Goal: Navigation & Orientation: Find specific page/section

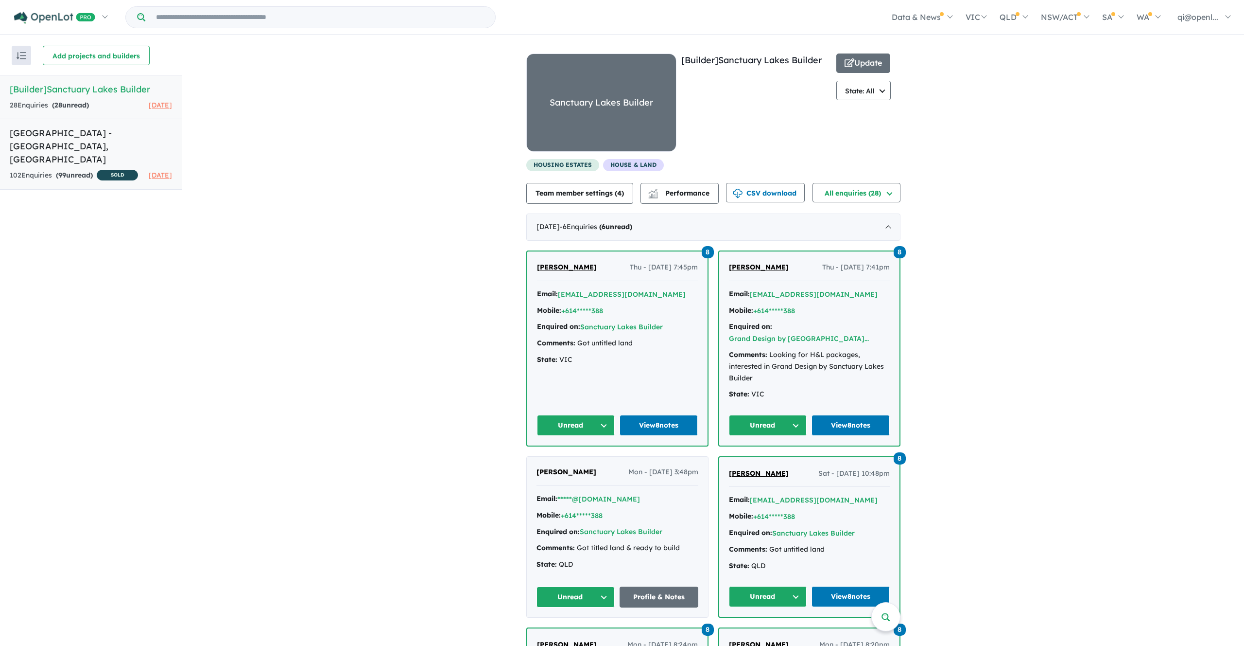
click at [112, 148] on h5 "Sanctuary Lakes Estate - Point Cook , VIC" at bounding box center [91, 145] width 162 height 39
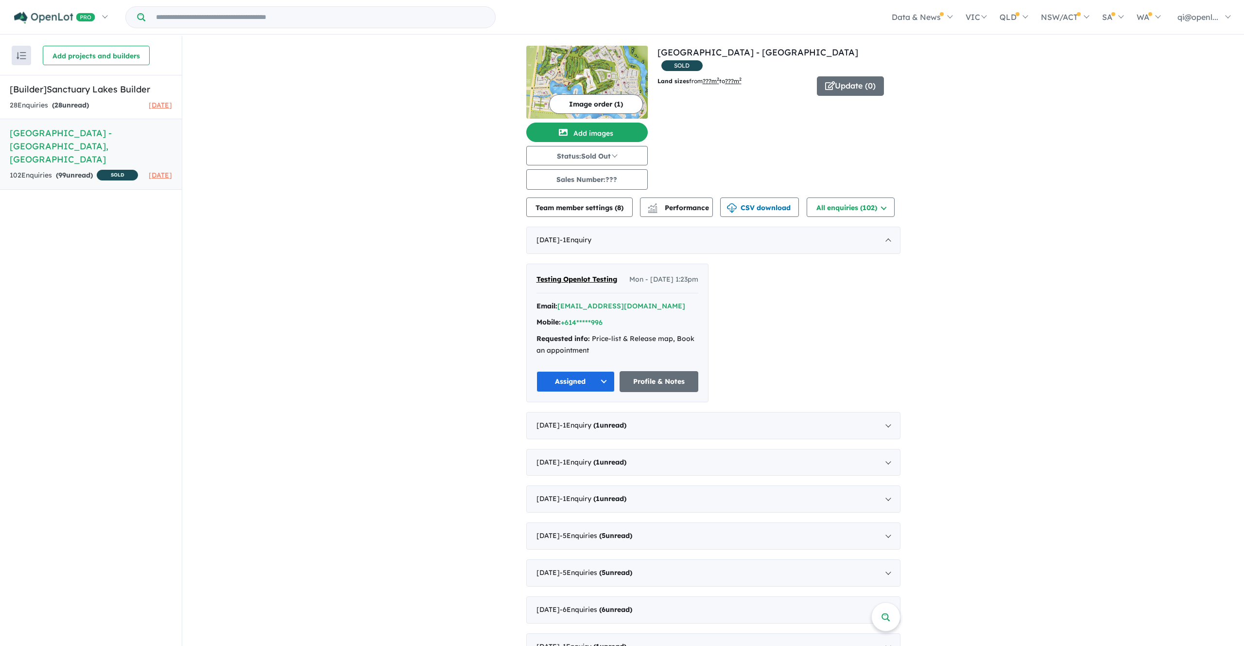
click at [597, 70] on img at bounding box center [587, 82] width 122 height 73
click at [603, 78] on img at bounding box center [587, 82] width 122 height 73
click at [102, 90] on h5 "[Builder] Sanctuary Lakes Builder" at bounding box center [91, 89] width 162 height 13
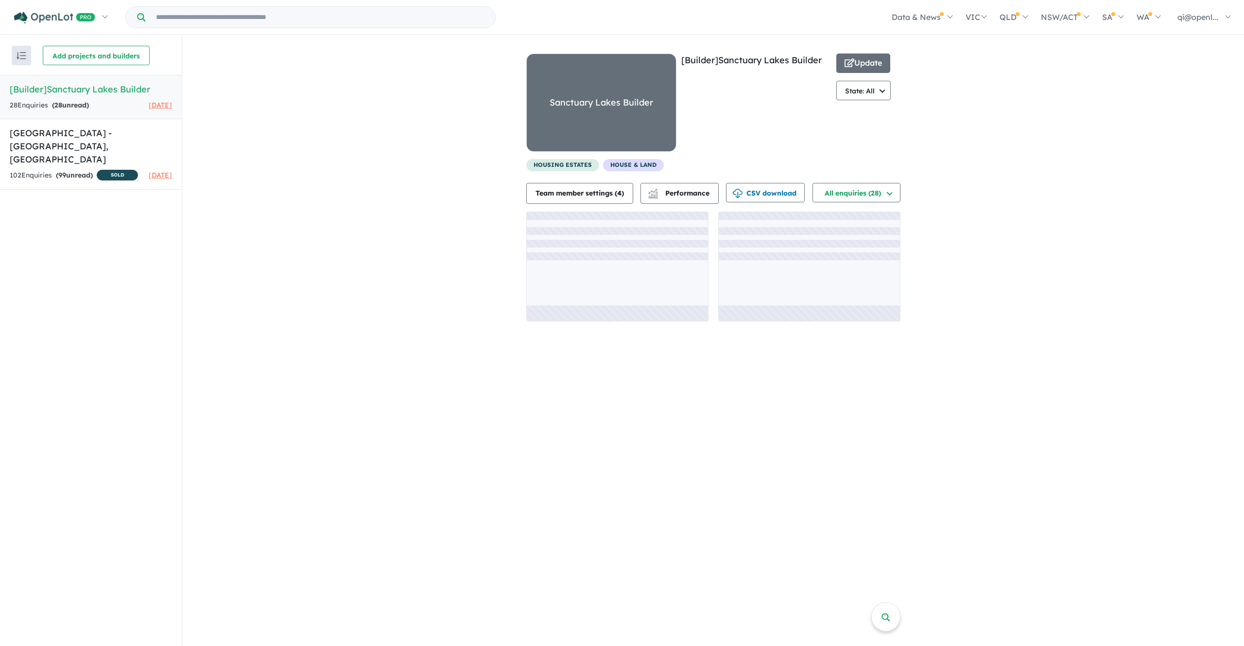
click at [598, 64] on div "Sanctuary Lakes Builder" at bounding box center [601, 102] width 149 height 97
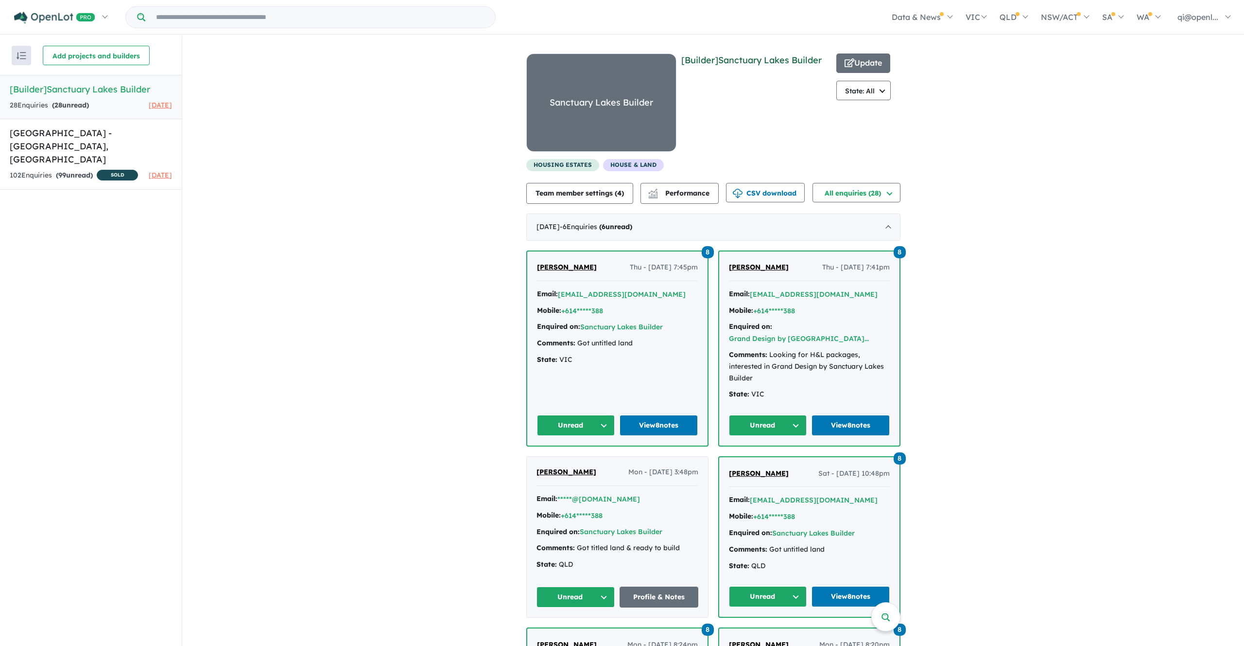
click at [709, 59] on link "[Builder] Sanctuary Lakes Builder" at bounding box center [751, 59] width 140 height 11
drag, startPoint x: 479, startPoint y: 70, endPoint x: 677, endPoint y: 175, distance: 223.3
click at [677, 175] on div "View all builders in your account 28 Enquir ies ( 28 unread) [DATE] [Builder] […" at bounding box center [713, 533] width 1062 height 995
click at [679, 174] on div "housing estates House & Land" at bounding box center [681, 167] width 310 height 16
click at [666, 143] on div "Sanctuary Lakes Builder" at bounding box center [601, 102] width 149 height 97
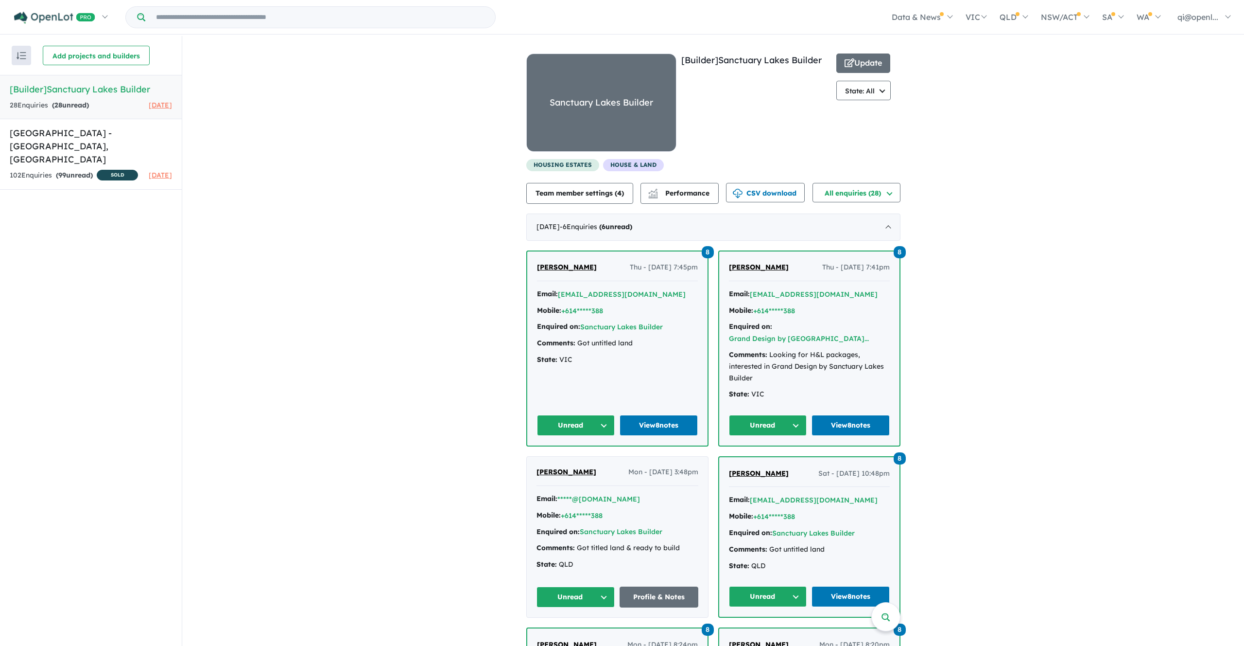
click at [661, 143] on div "Sanctuary Lakes Builder" at bounding box center [601, 102] width 149 height 97
click at [640, 132] on div "Sanctuary Lakes Builder" at bounding box center [601, 102] width 149 height 97
drag, startPoint x: 513, startPoint y: 50, endPoint x: 688, endPoint y: 147, distance: 200.6
click at [688, 148] on div "View all builders in your account 28 Enquir ies ( 28 unread) [DATE] [Builder] […" at bounding box center [713, 533] width 1062 height 995
click at [688, 146] on div "[Builder] Sanctuary Lakes Builder" at bounding box center [756, 105] width 150 height 105
